Goal: Check status: Check status

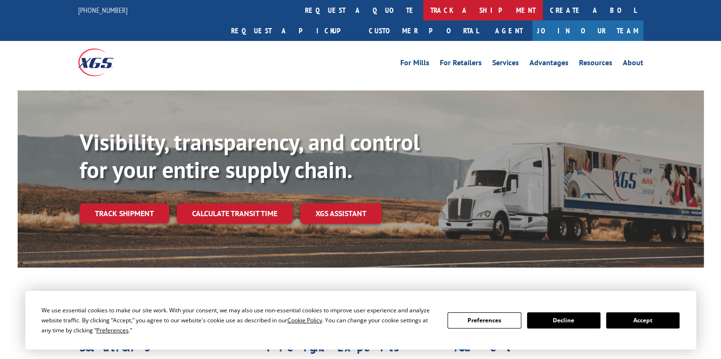
click at [423, 8] on link "track a shipment" at bounding box center [483, 10] width 120 height 20
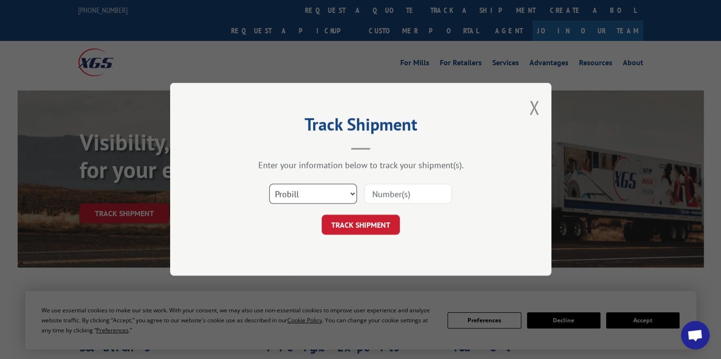
click at [351, 193] on select "Select category... Probill BOL PO" at bounding box center [313, 194] width 88 height 20
select select "bol"
click at [269, 184] on select "Select category... Probill BOL PO" at bounding box center [313, 194] width 88 height 20
click at [376, 193] on input at bounding box center [408, 194] width 88 height 20
paste input "0500538"
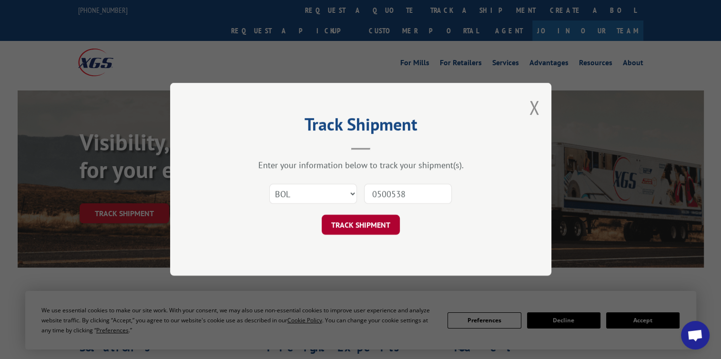
type input "0500538"
click at [353, 218] on button "TRACK SHIPMENT" at bounding box center [361, 225] width 78 height 20
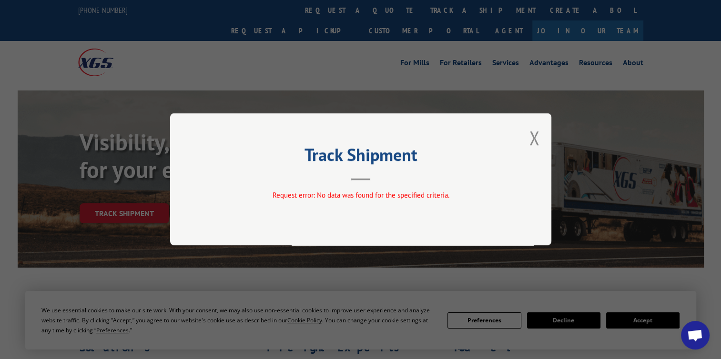
click at [358, 196] on span "Request error: No data was found for the specified criteria." at bounding box center [360, 195] width 177 height 9
drag, startPoint x: 534, startPoint y: 144, endPoint x: 535, endPoint y: 139, distance: 5.6
click at [535, 143] on button "Close modal" at bounding box center [534, 137] width 10 height 25
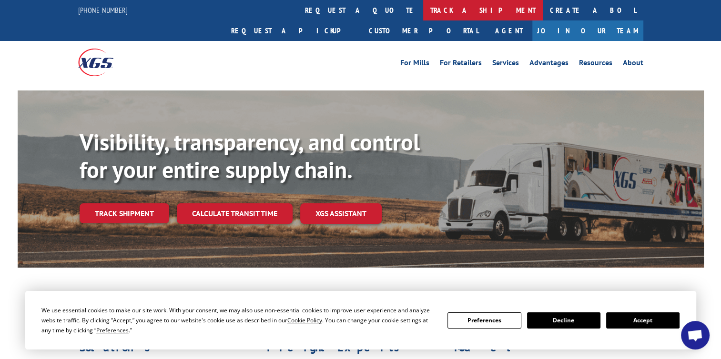
click at [423, 10] on link "track a shipment" at bounding box center [483, 10] width 120 height 20
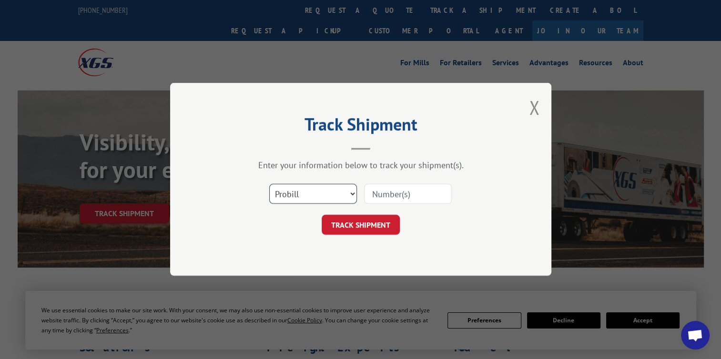
drag, startPoint x: 348, startPoint y: 196, endPoint x: 342, endPoint y: 197, distance: 5.8
click at [345, 197] on select "Select category... Probill BOL PO" at bounding box center [313, 194] width 88 height 20
select select "bol"
click at [269, 184] on select "Select category... Probill BOL PO" at bounding box center [313, 194] width 88 height 20
click at [389, 193] on input at bounding box center [408, 194] width 88 height 20
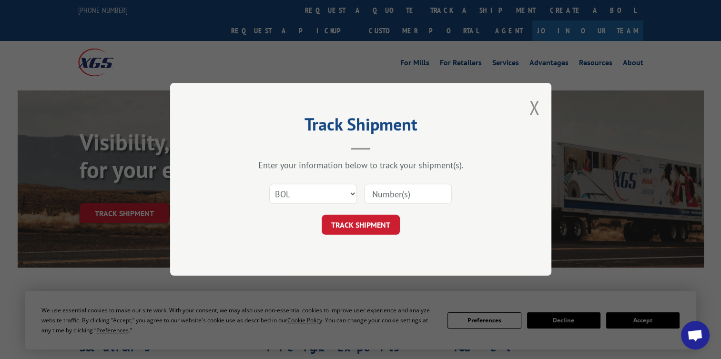
paste input "500538"
type input "500538"
click at [364, 230] on button "TRACK SHIPMENT" at bounding box center [361, 225] width 78 height 20
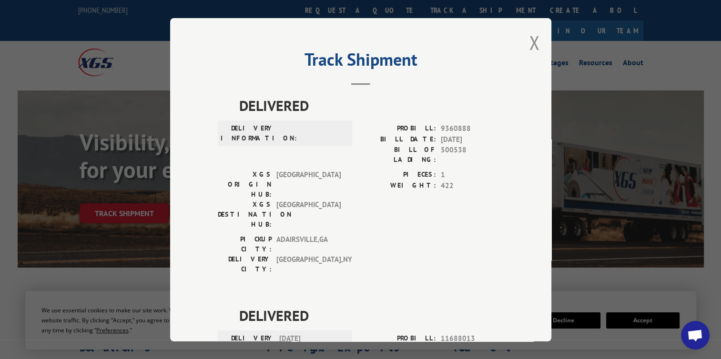
click at [288, 127] on span at bounding box center [311, 133] width 64 height 20
click at [534, 41] on button "Close modal" at bounding box center [534, 42] width 10 height 25
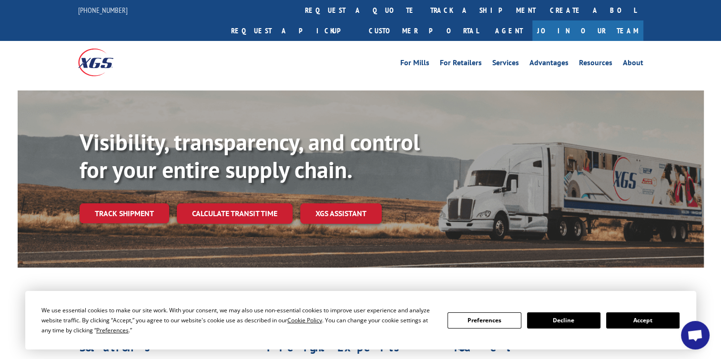
click at [636, 318] on button "Accept" at bounding box center [642, 321] width 73 height 16
